Goal: Task Accomplishment & Management: Manage account settings

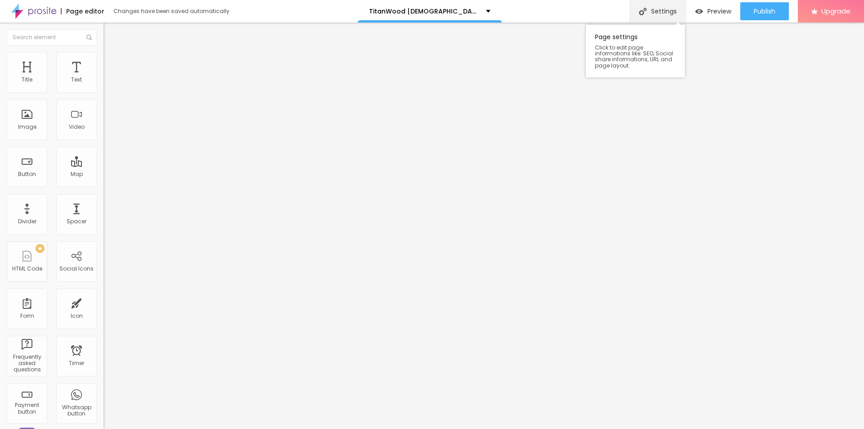
click at [665, 13] on div "Settings" at bounding box center [657, 11] width 56 height 22
click at [144, 13] on div "Changes have been saved automatically" at bounding box center [171, 11] width 116 height 5
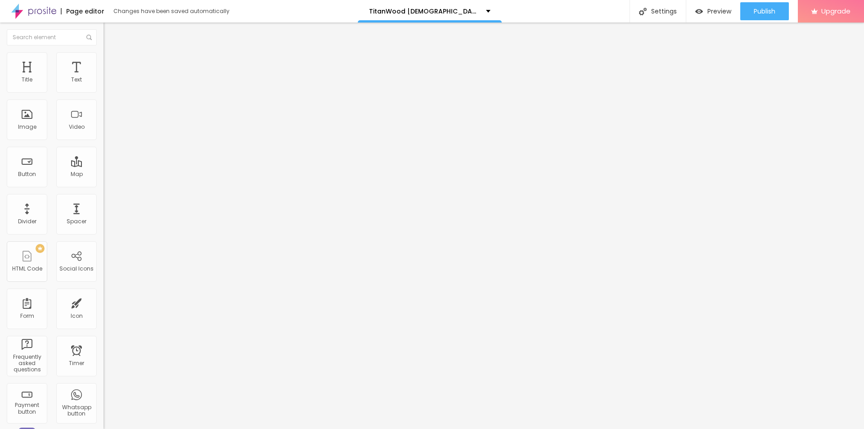
click at [88, 10] on div "Page editor" at bounding box center [83, 11] width 44 height 6
click at [103, 52] on ul "Content Style Advanced" at bounding box center [154, 56] width 103 height 27
click at [103, 55] on img at bounding box center [107, 56] width 8 height 8
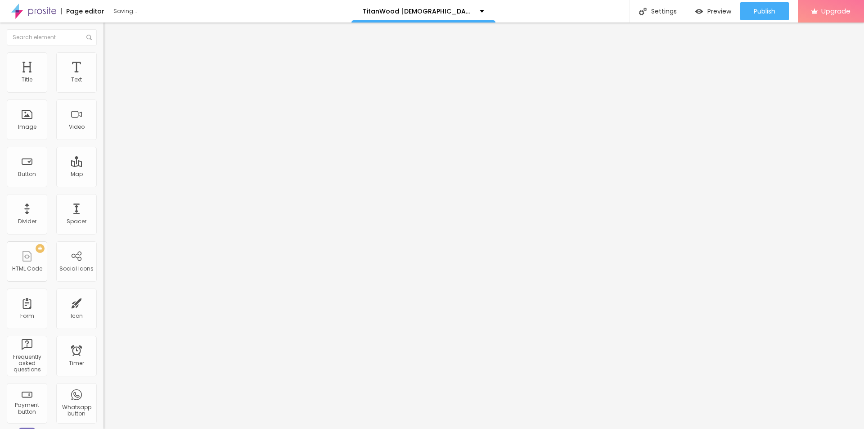
click at [112, 62] on span "Style" at bounding box center [118, 58] width 13 height 8
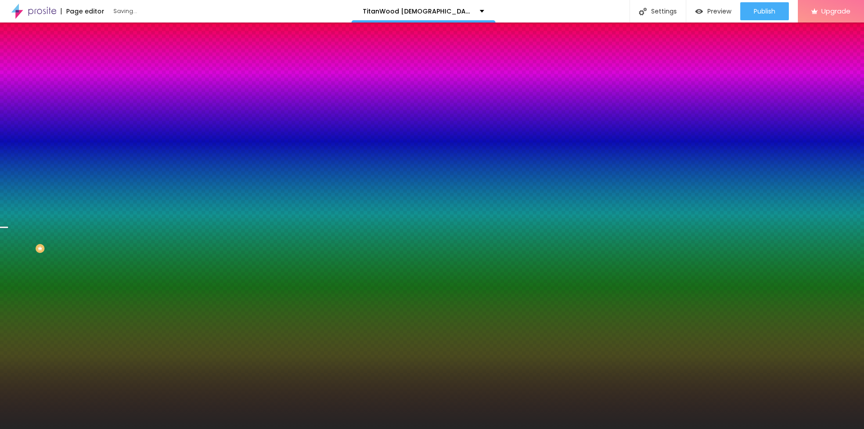
click at [103, 83] on span "Change image" at bounding box center [127, 79] width 48 height 8
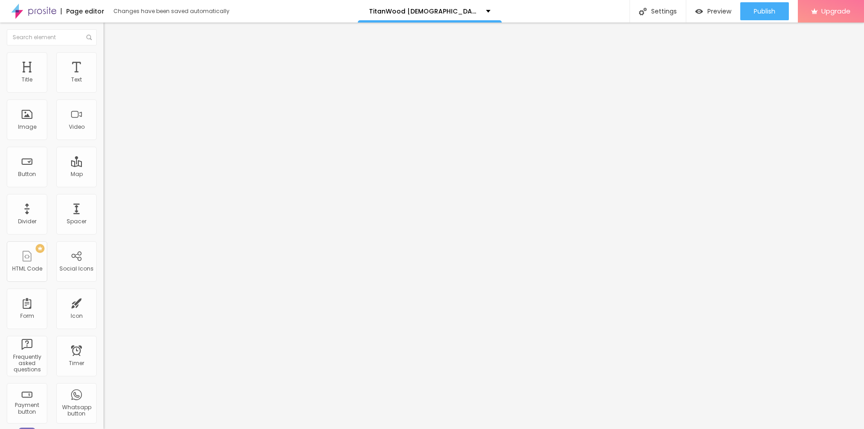
type input "32"
type input "33"
type input "36"
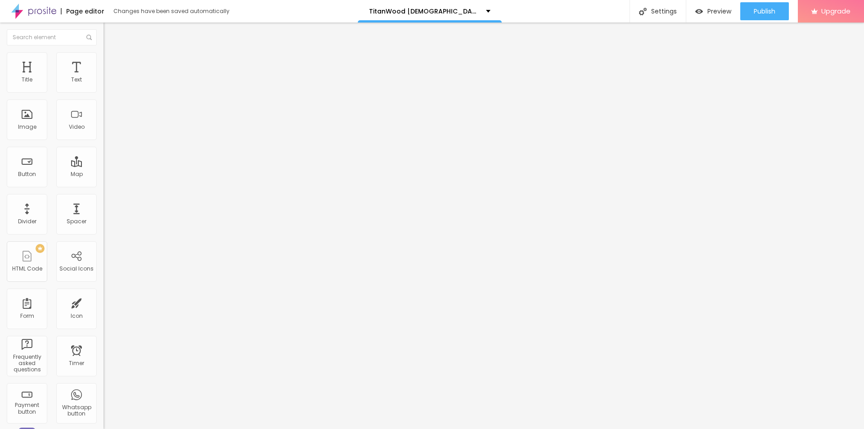
type input "36"
type input "37"
type input "43"
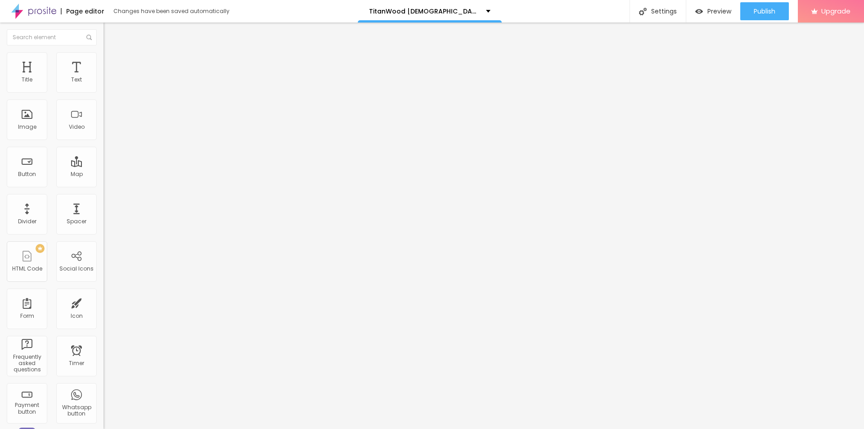
type input "44"
type input "45"
type input "46"
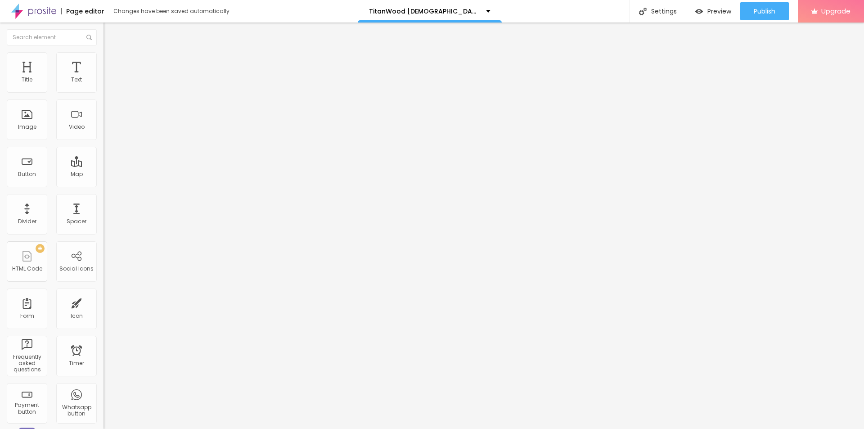
type input "46"
type input "44"
type input "37"
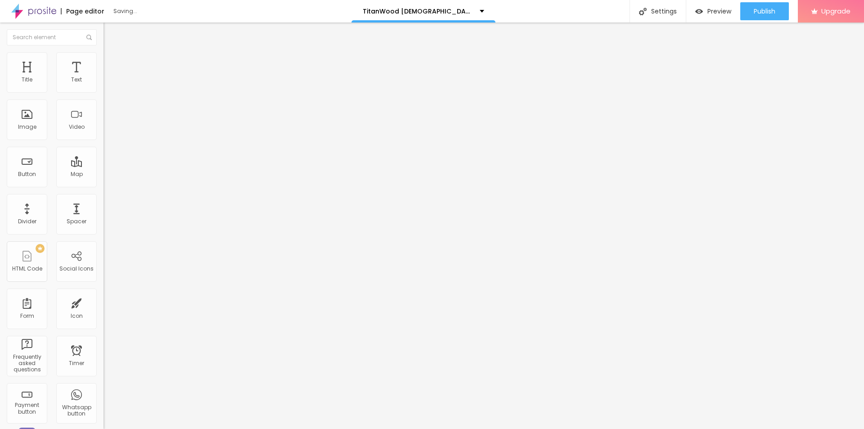
drag, startPoint x: 27, startPoint y: 191, endPoint x: 36, endPoint y: 194, distance: 10.0
type input "37"
click at [103, 212] on input "range" at bounding box center [132, 215] width 58 height 7
type input "23"
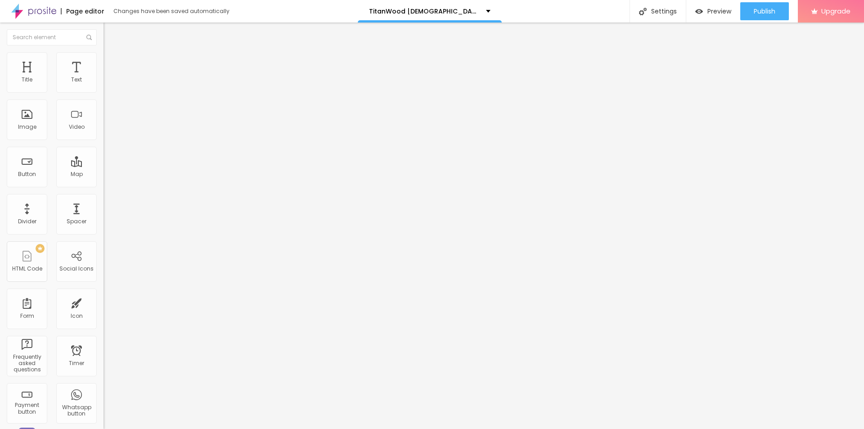
type input "24"
type input "25"
type input "26"
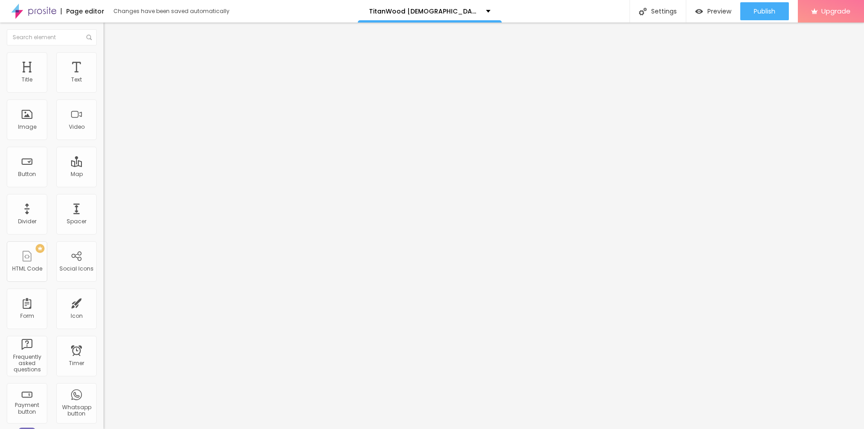
type input "26"
type input "27"
type input "28"
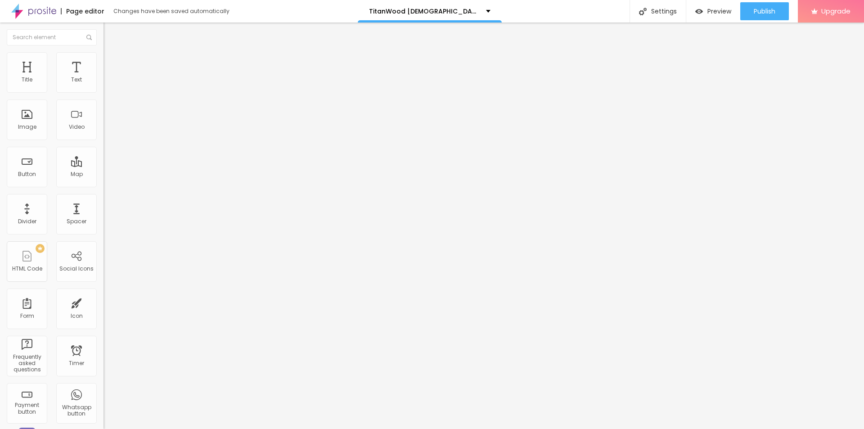
type input "30"
type input "32"
type input "35"
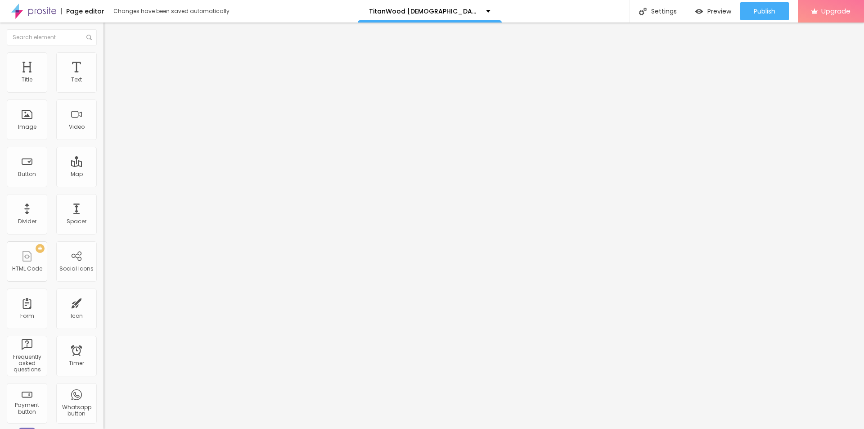
type input "35"
type input "36"
type input "39"
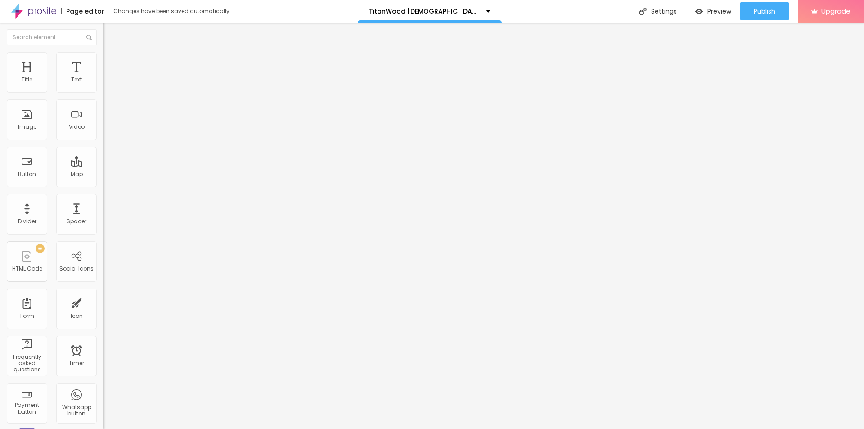
type input "40"
type input "41"
type input "42"
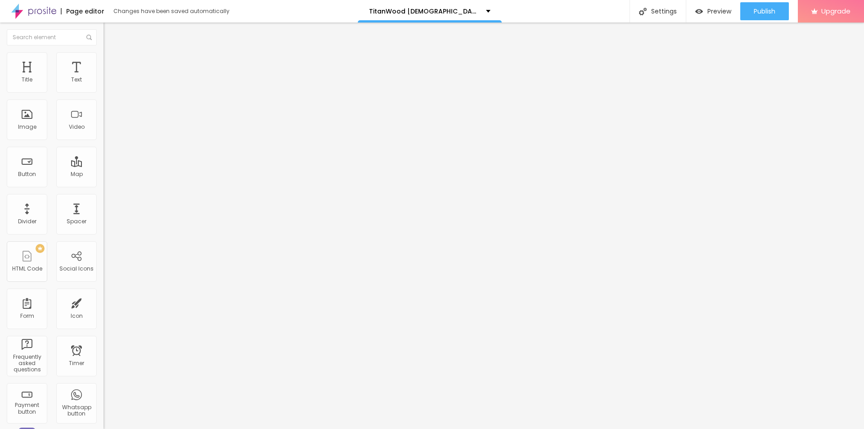
type input "42"
type input "43"
drag, startPoint x: 26, startPoint y: 188, endPoint x: 40, endPoint y: 192, distance: 14.5
type input "43"
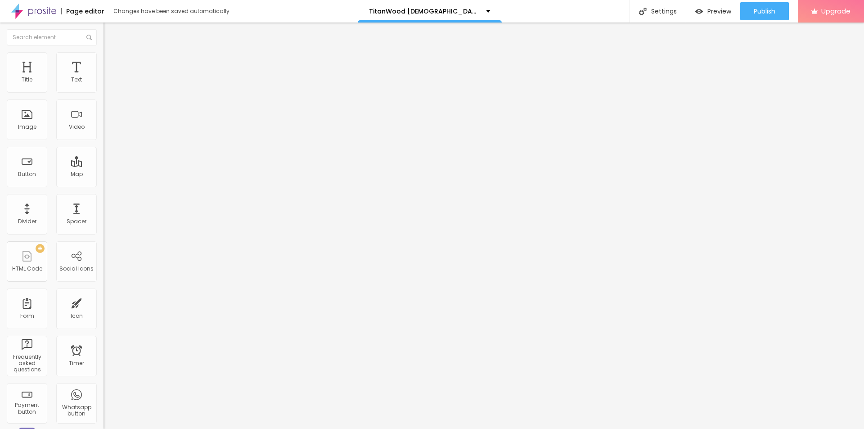
click at [103, 212] on input "range" at bounding box center [132, 215] width 58 height 7
type input "20"
drag, startPoint x: 43, startPoint y: 88, endPoint x: 49, endPoint y: 90, distance: 7.0
type input "20"
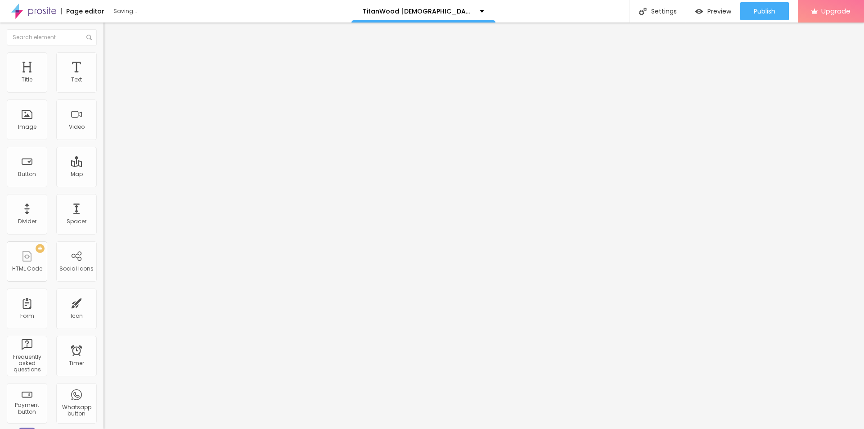
click at [103, 166] on input "range" at bounding box center [132, 169] width 58 height 7
click at [737, 9] on icon "button" at bounding box center [734, 11] width 11 height 11
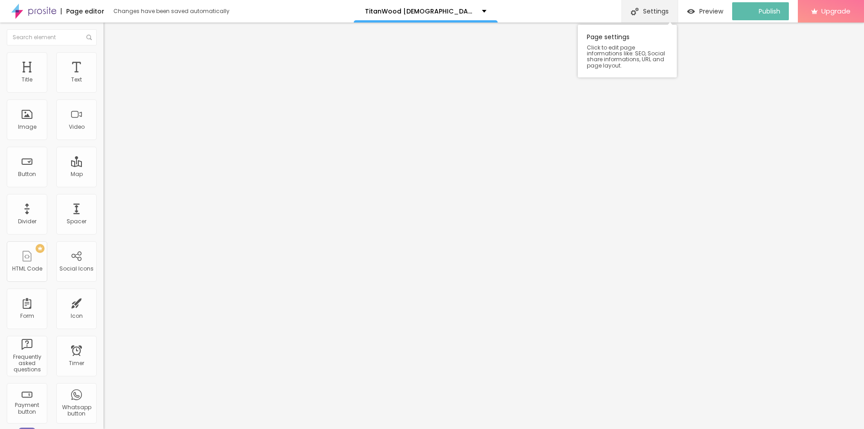
click at [663, 12] on div "Settings" at bounding box center [649, 11] width 56 height 22
paste input "TitanWood Gummies"
paste input "for Enhanced Libido, Strength & [DEMOGRAPHIC_DATA] Power"
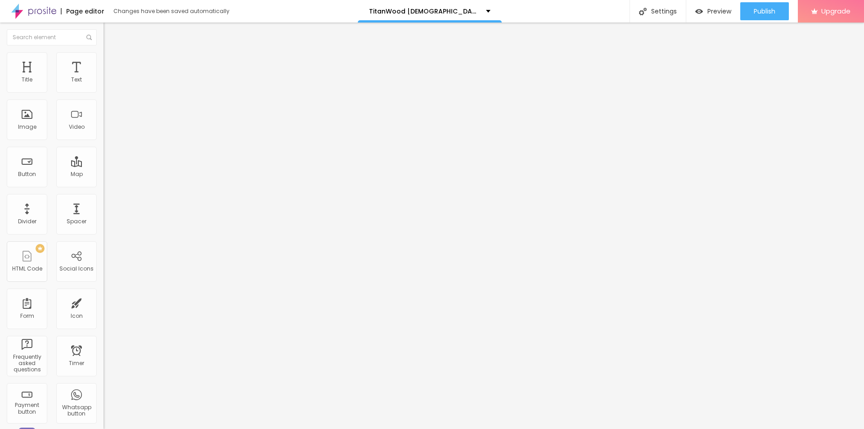
type input "TitanWood Gummies for Enhanced Libido, Strength & [DEMOGRAPHIC_DATA] Power"
paste textarea "TitanWood [DEMOGRAPHIC_DATA][MEDICAL_DATA] Gummies are specially formulated to …"
type textarea "TitanWood [DEMOGRAPHIC_DATA][MEDICAL_DATA] Gummies are specially formulated to …"
drag, startPoint x: 414, startPoint y: 219, endPoint x: 364, endPoint y: 217, distance: 49.5
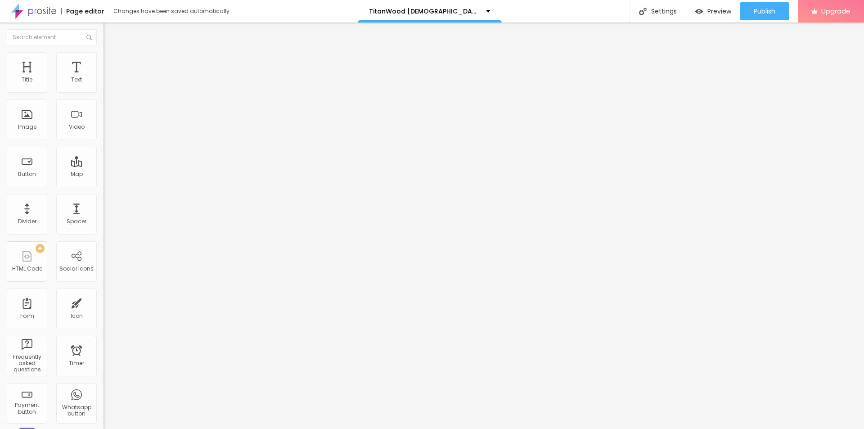
drag, startPoint x: 479, startPoint y: 262, endPoint x: 342, endPoint y: 262, distance: 136.3
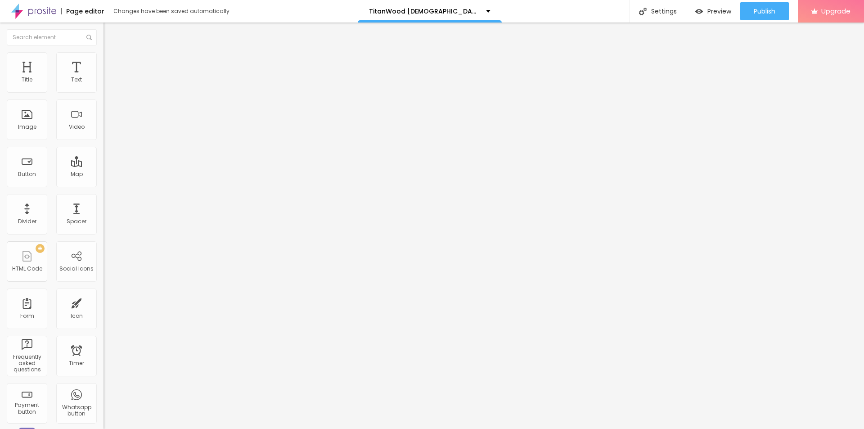
paste textarea "TitanWood [DEMOGRAPHIC_DATA][MEDICAL_DATA] Gummies"
type textarea "TitanWood [DEMOGRAPHIC_DATA][MEDICAL_DATA] Gummies"
click at [705, 66] on link "View page" at bounding box center [738, 63] width 81 height 6
